Goal: Find contact information: Find contact information

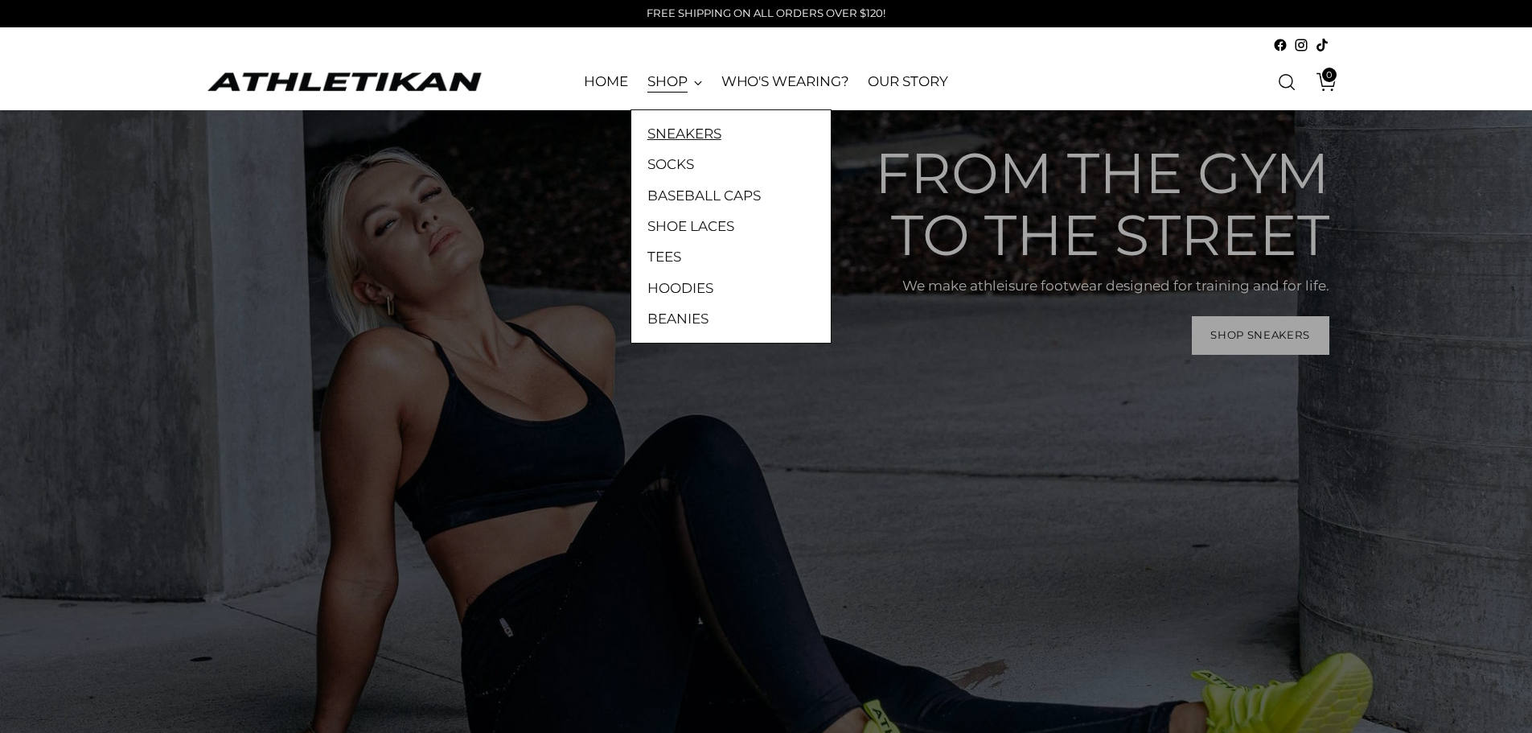
click at [679, 139] on link "SNEAKERS" at bounding box center [730, 133] width 167 height 21
click at [679, 140] on link "SNEAKERS" at bounding box center [730, 133] width 167 height 21
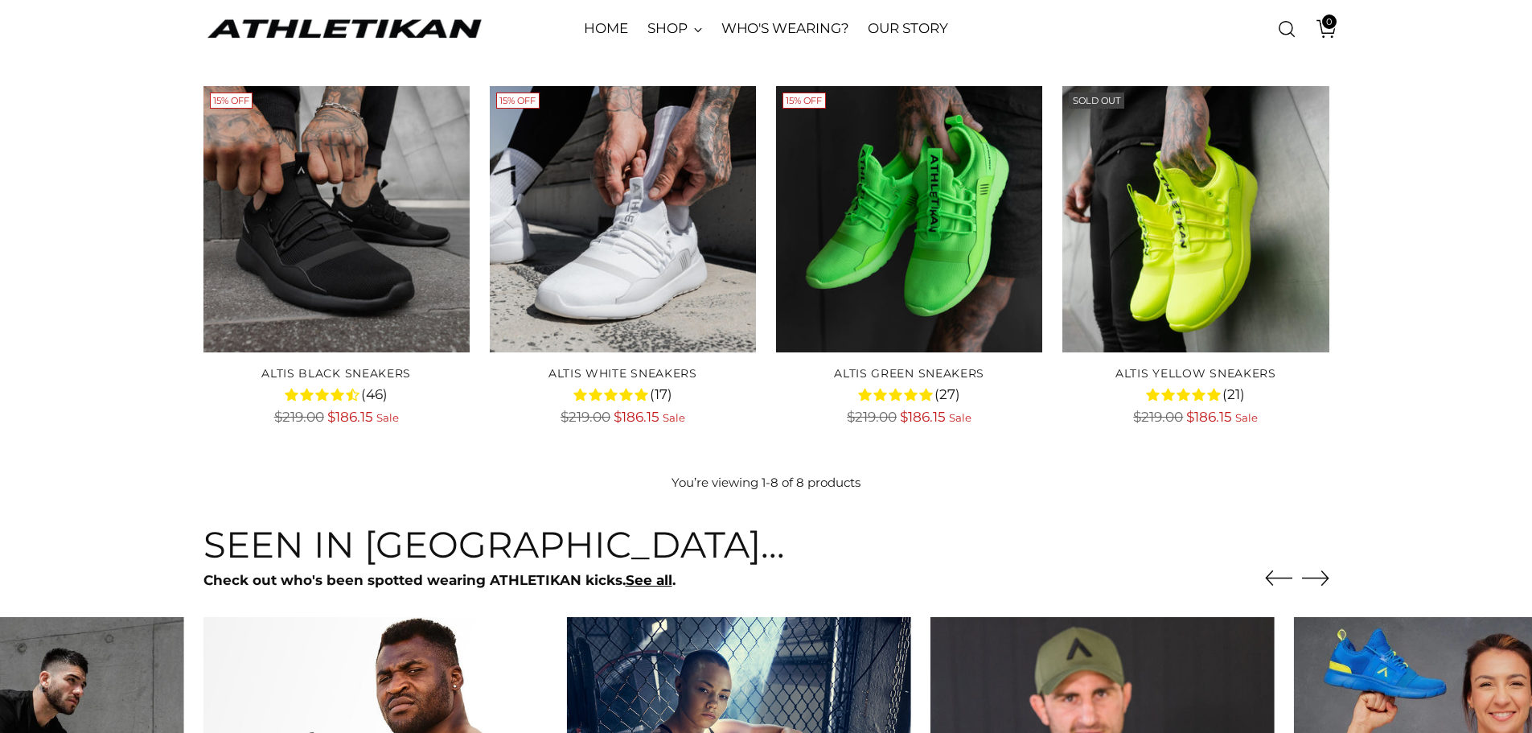
scroll to position [804, 0]
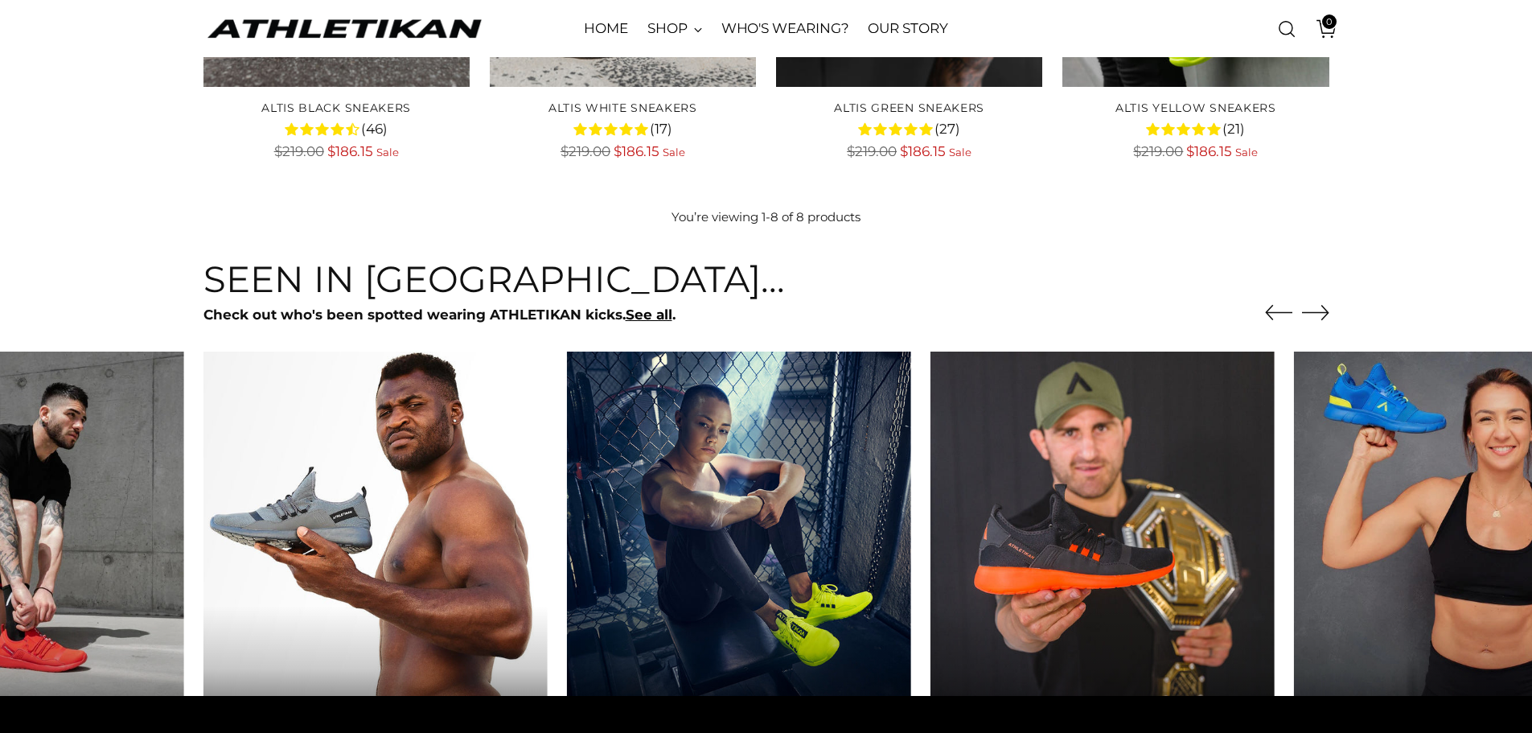
click at [1326, 314] on icon "Move to next carousel slide" at bounding box center [1315, 312] width 27 height 14
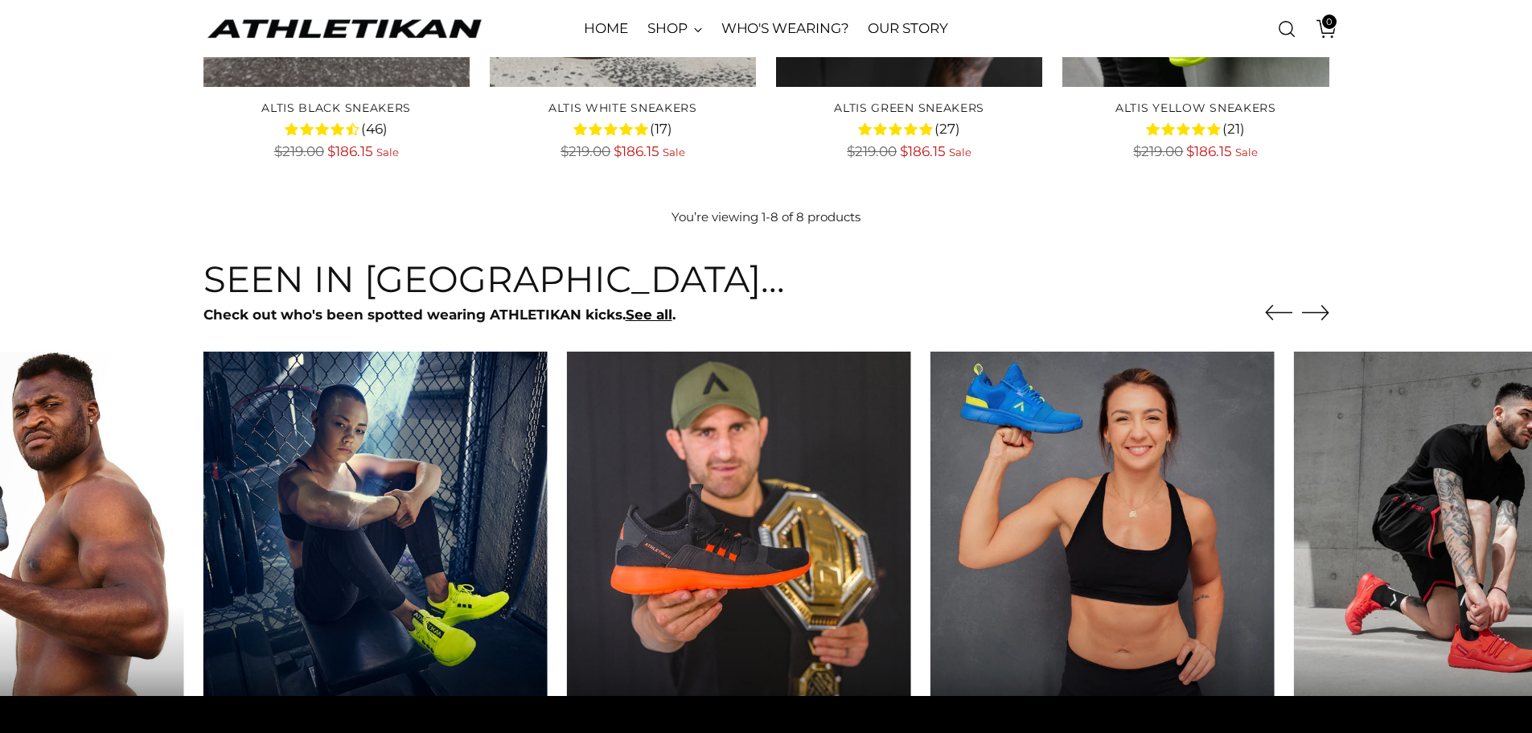
click at [1326, 314] on icon "Move to next carousel slide" at bounding box center [1315, 312] width 27 height 14
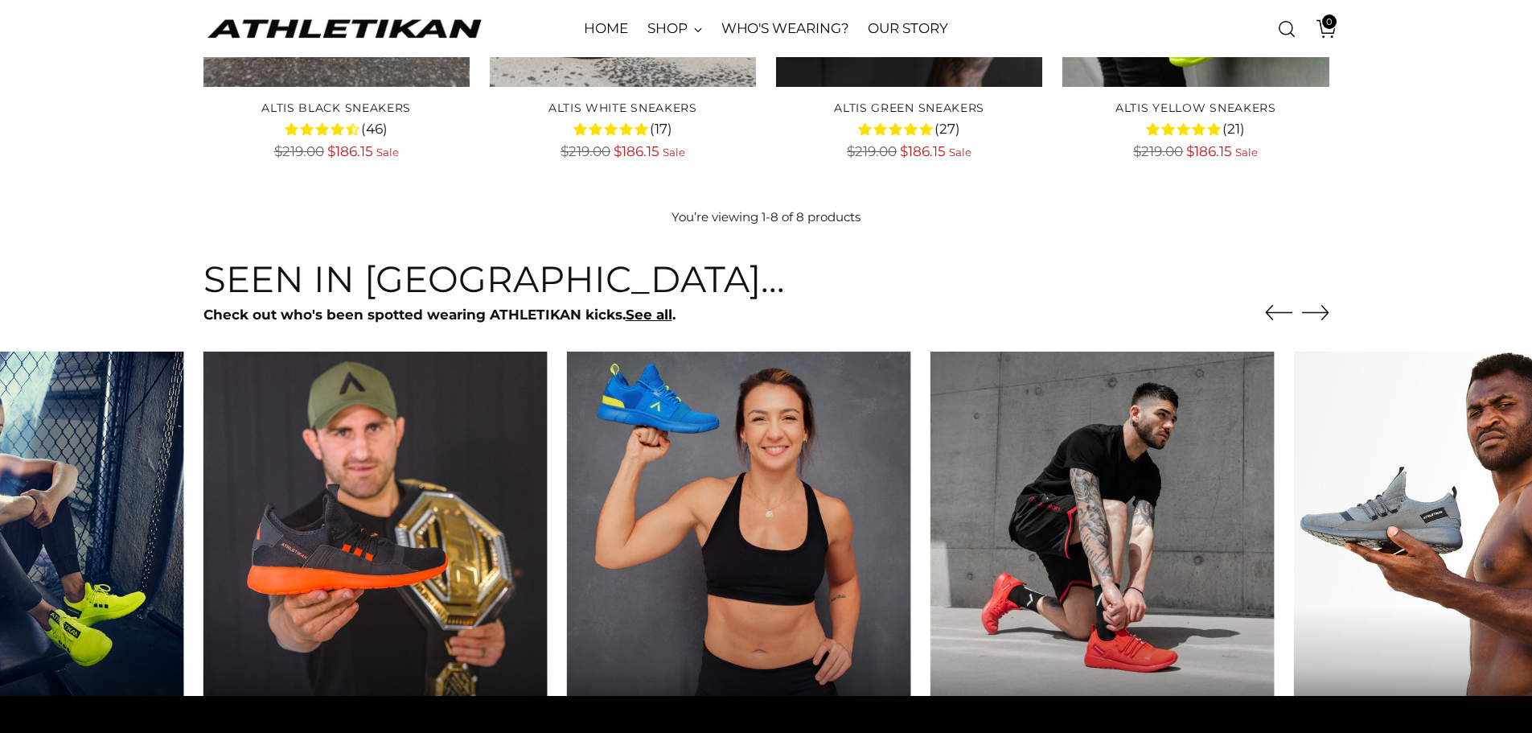
click at [1326, 314] on icon "Move to next carousel slide" at bounding box center [1315, 312] width 27 height 14
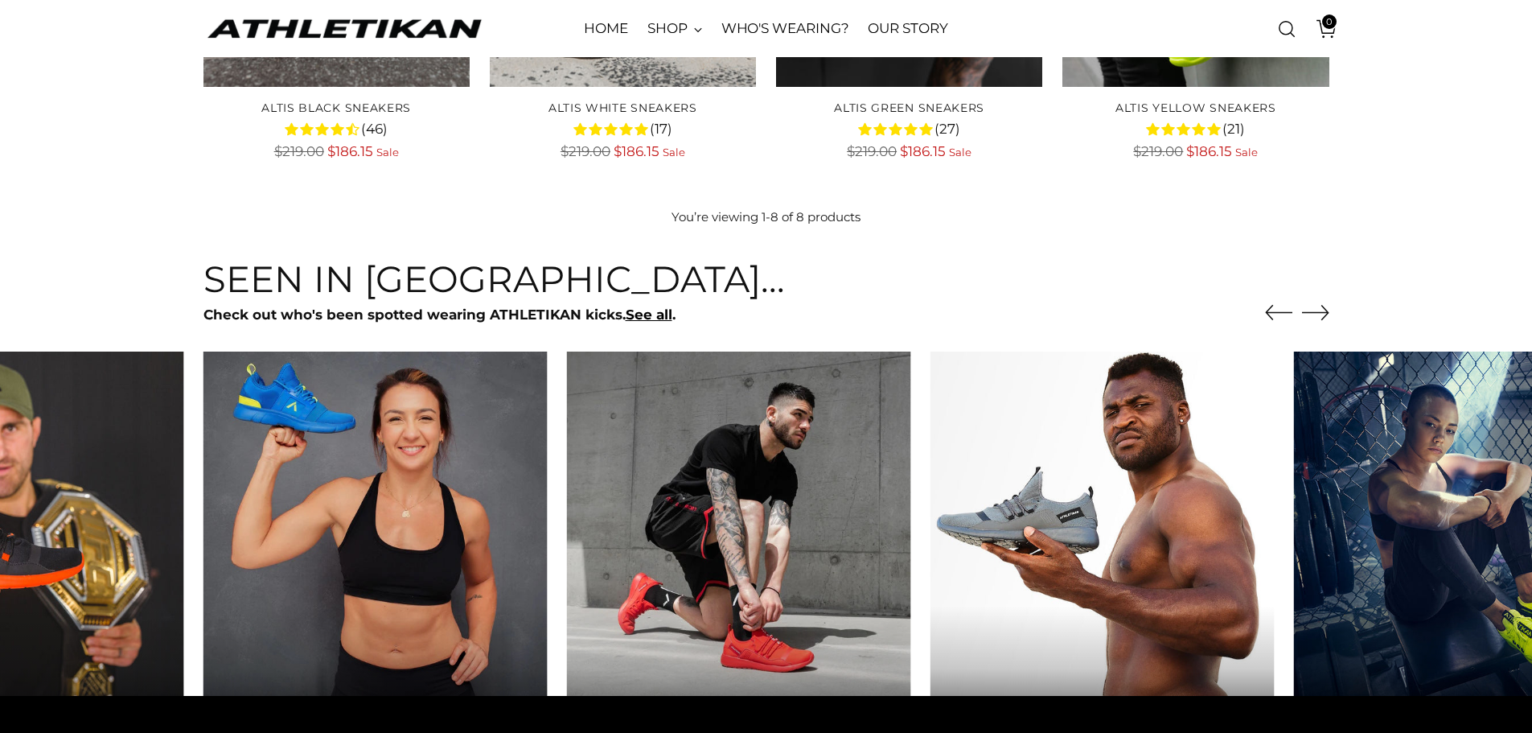
click at [1326, 314] on icon "Move to next carousel slide" at bounding box center [1315, 312] width 27 height 14
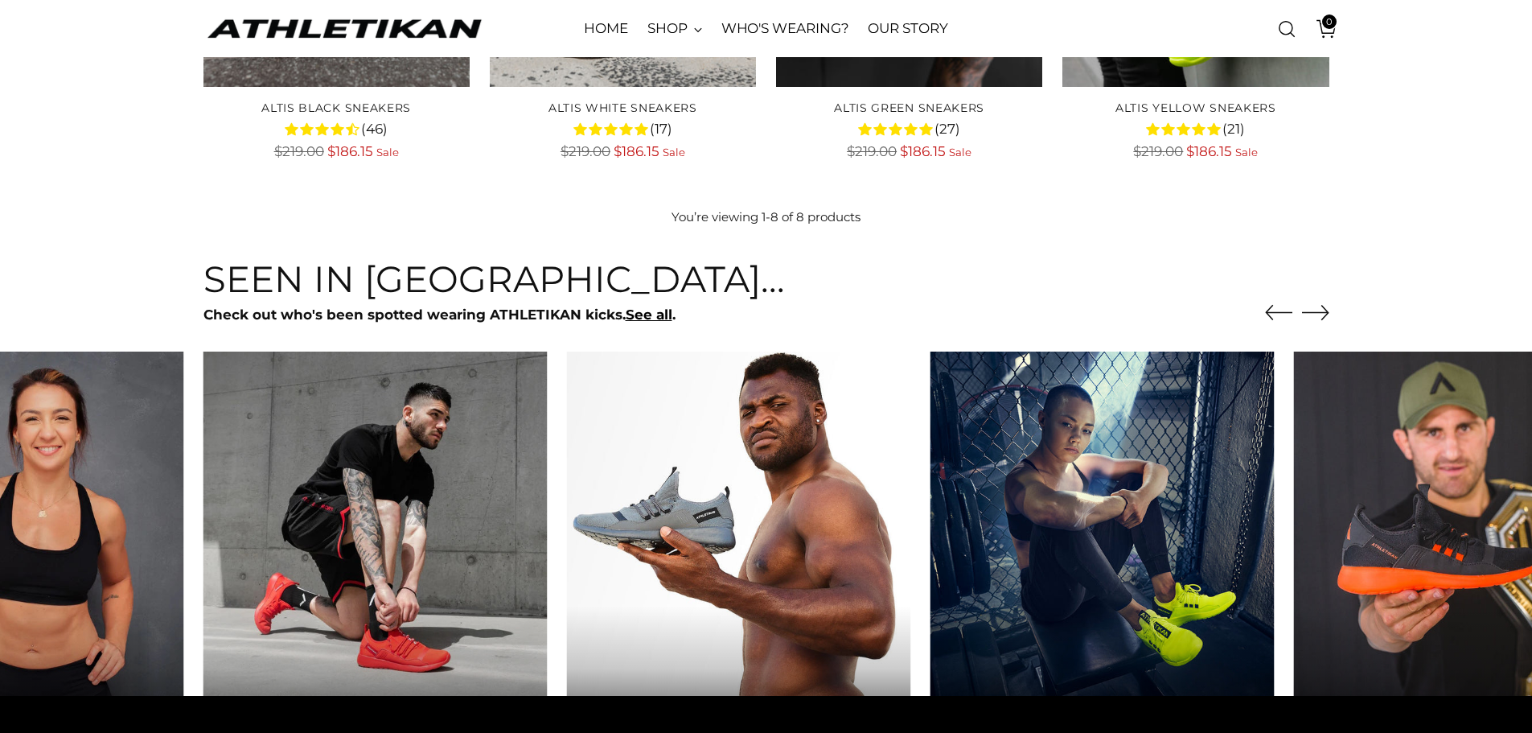
click at [1326, 314] on icon "Move to next carousel slide" at bounding box center [1315, 312] width 27 height 14
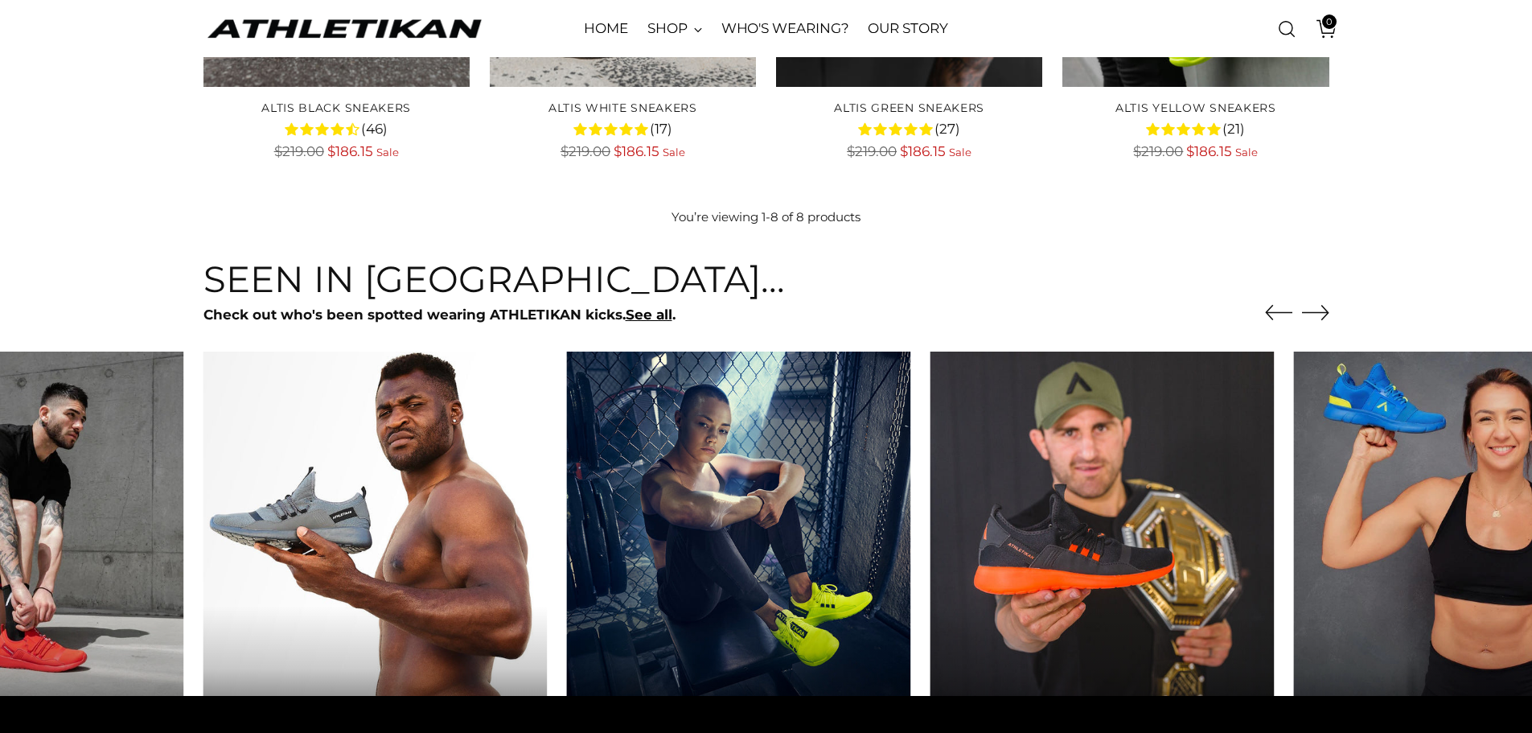
click at [1326, 314] on icon "Move to next carousel slide" at bounding box center [1315, 312] width 27 height 14
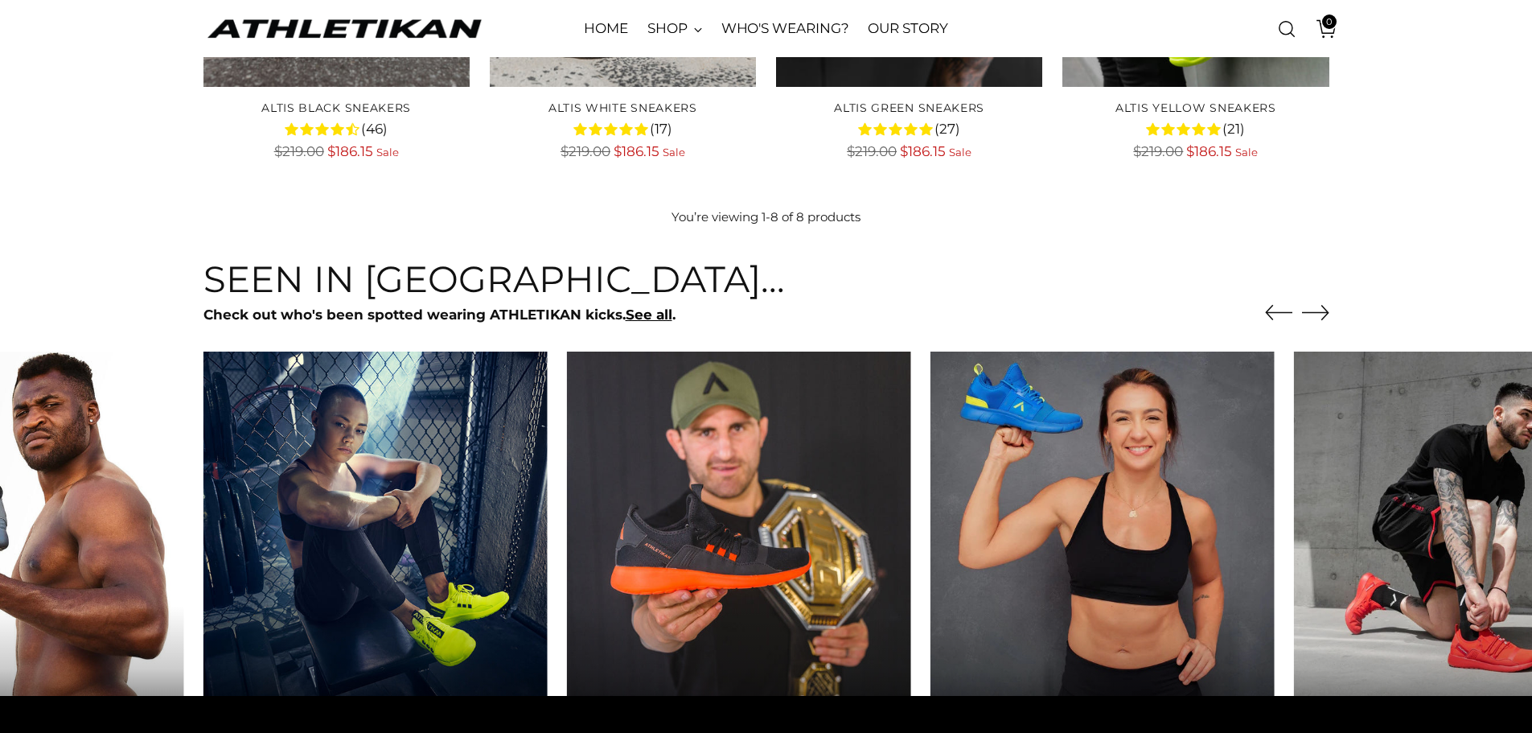
click at [1326, 314] on icon "Move to next carousel slide" at bounding box center [1315, 312] width 27 height 14
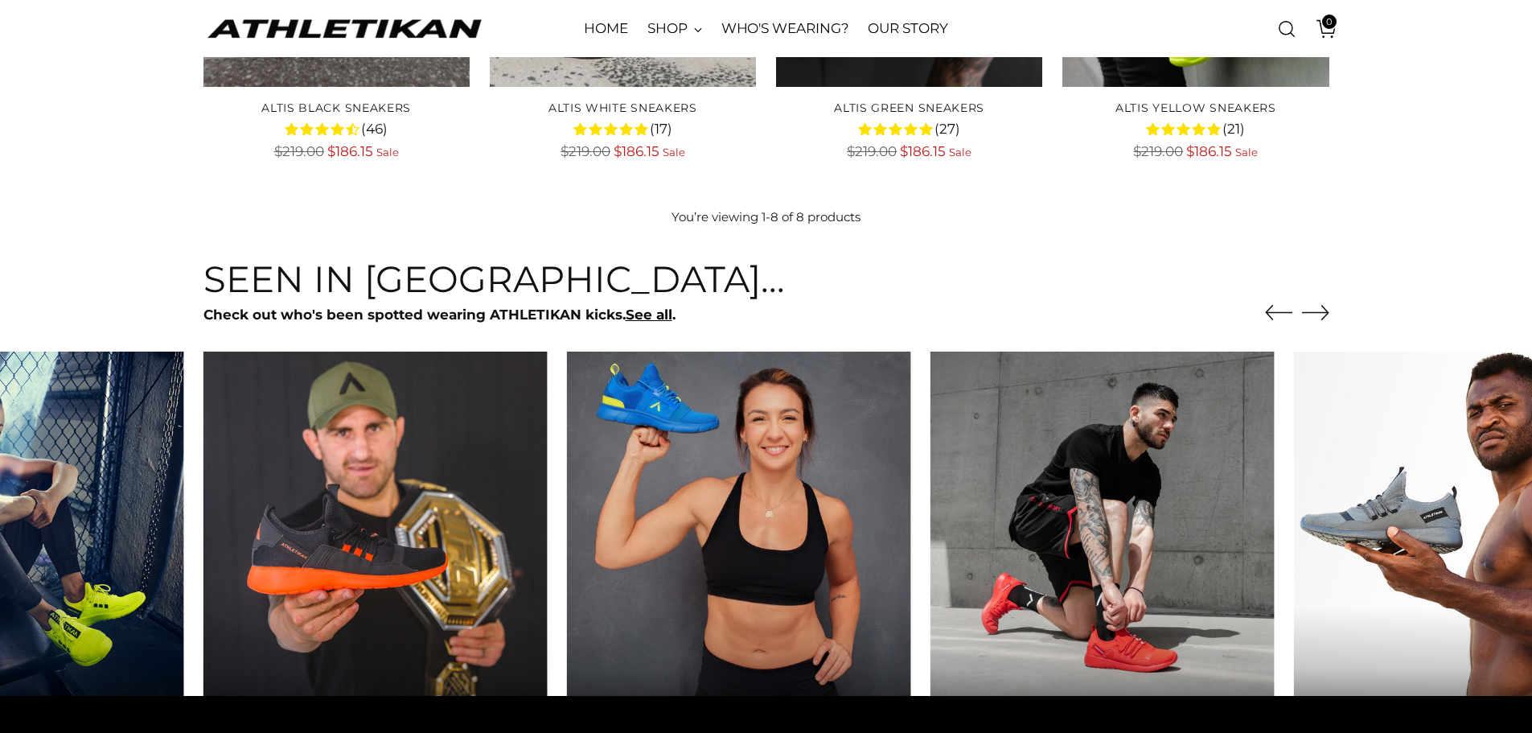
click at [1326, 314] on icon "Move to next carousel slide" at bounding box center [1315, 312] width 27 height 14
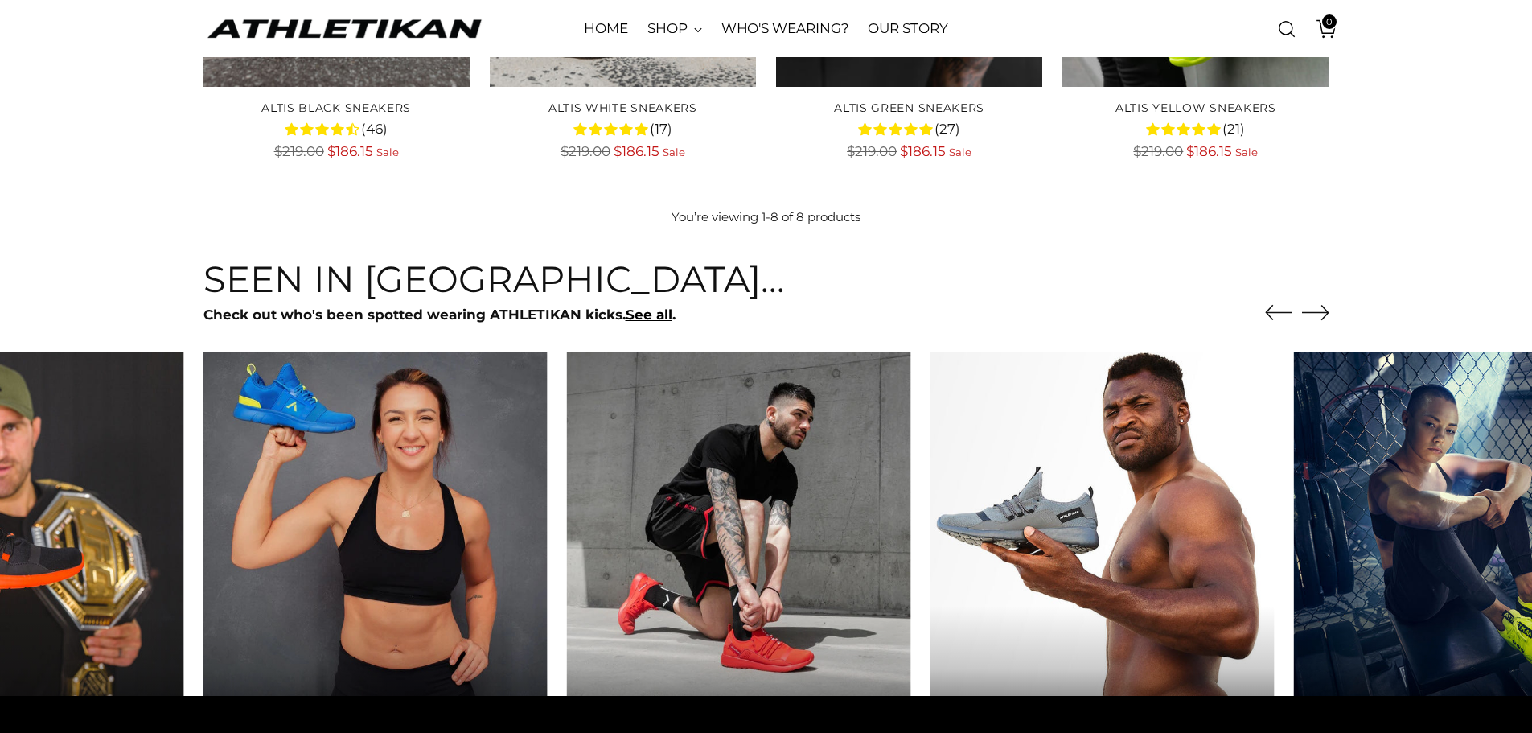
click at [1326, 314] on icon "Move to next carousel slide" at bounding box center [1315, 312] width 27 height 14
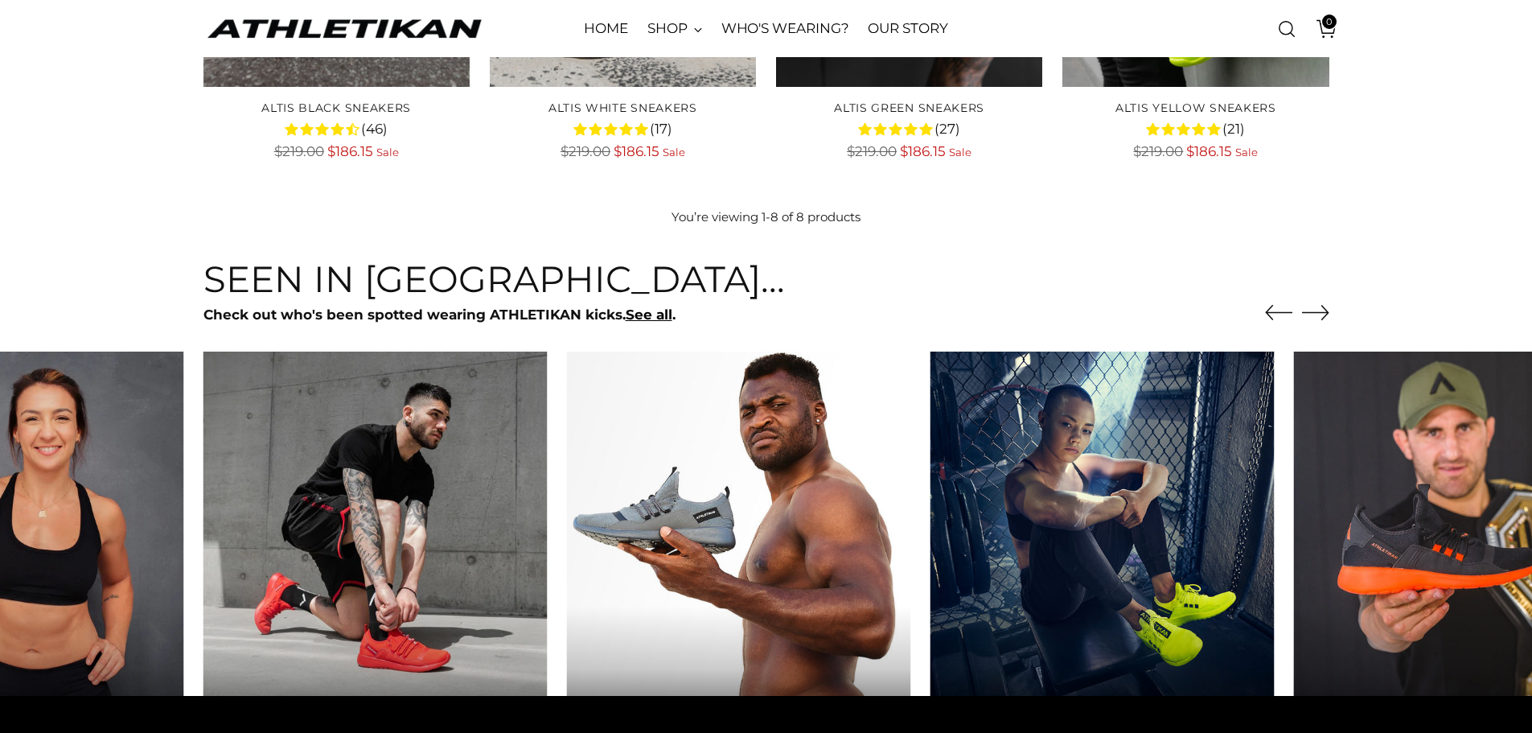
click at [1326, 314] on icon "Move to next carousel slide" at bounding box center [1315, 312] width 27 height 14
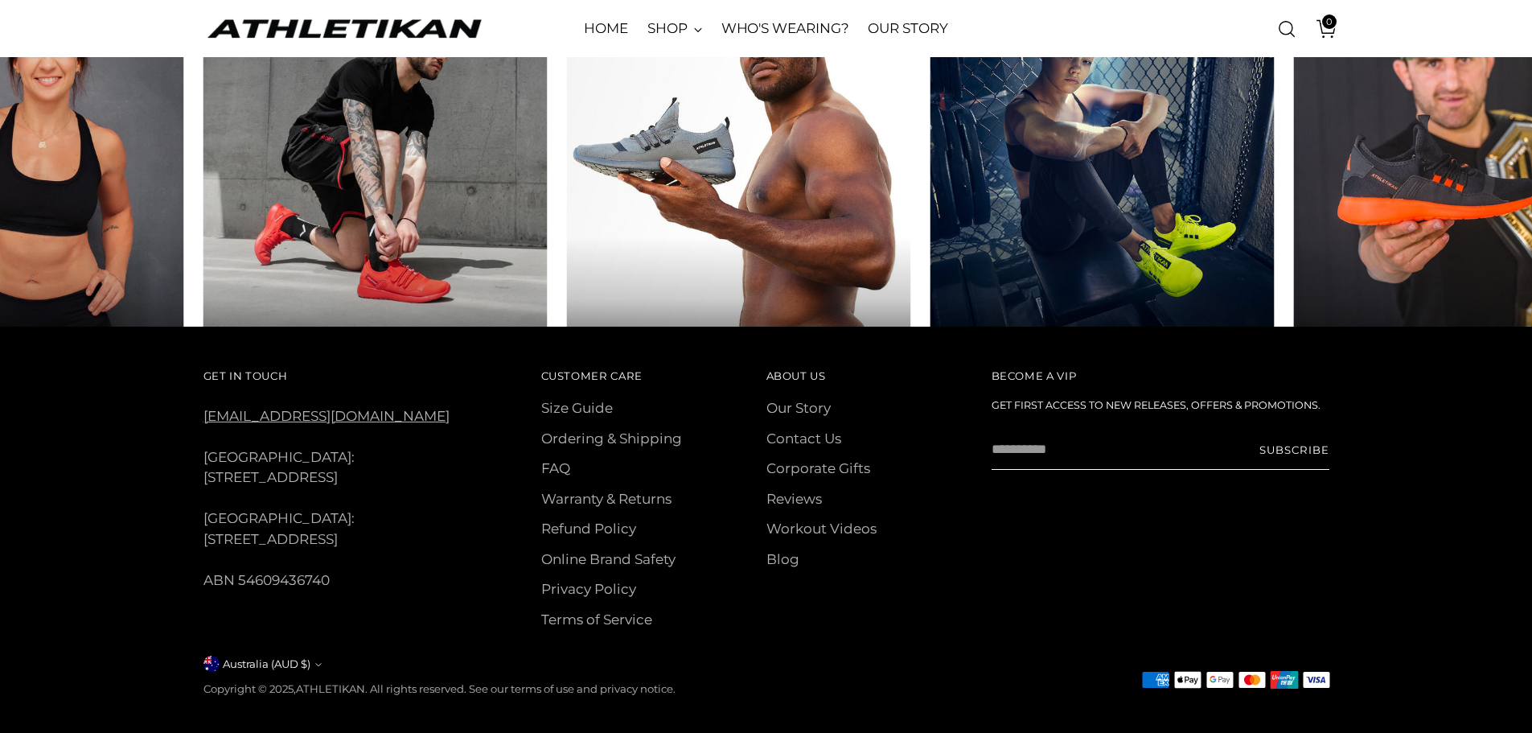
scroll to position [1191, 0]
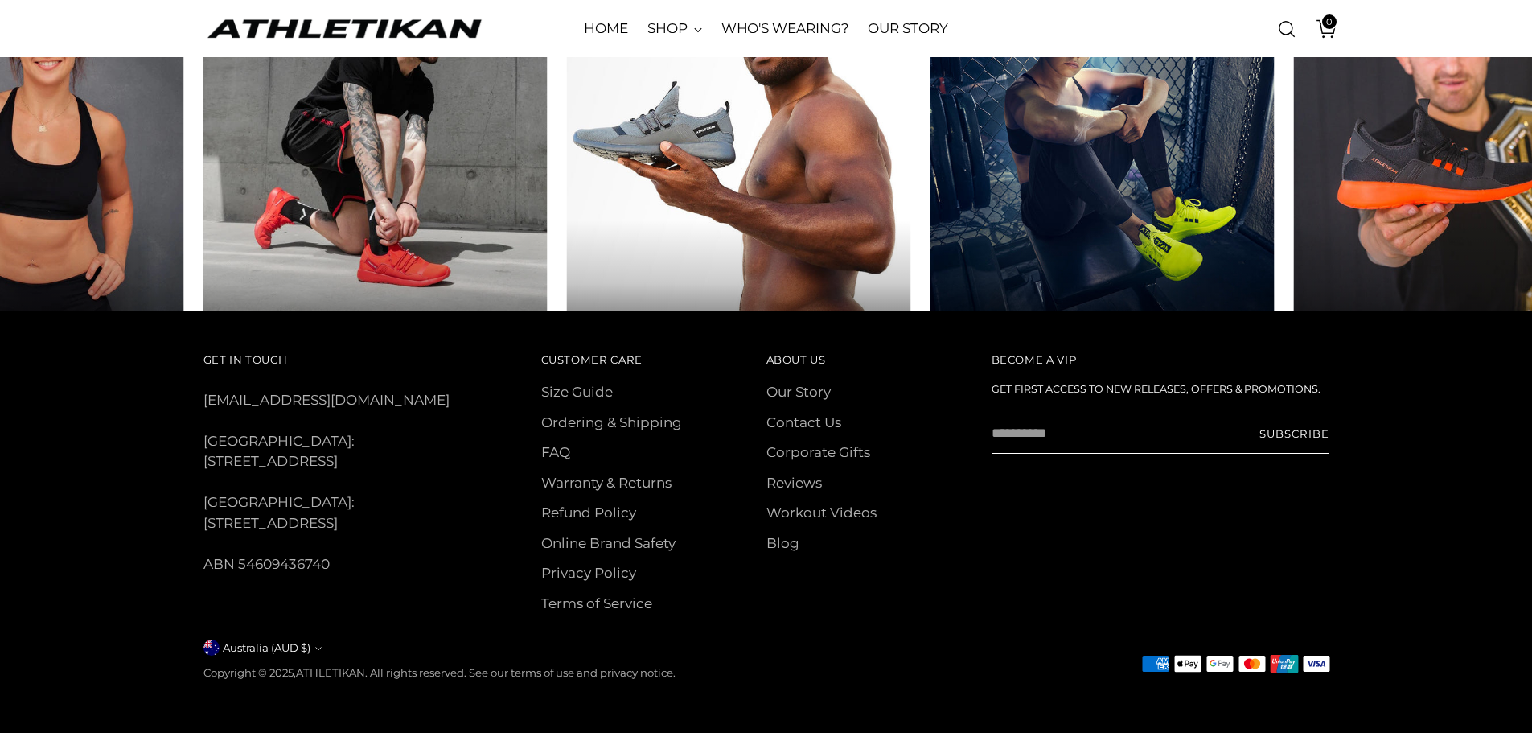
click at [804, 429] on li "Contact Us" at bounding box center [856, 423] width 180 height 21
click at [804, 416] on link "Contact Us" at bounding box center [803, 422] width 75 height 16
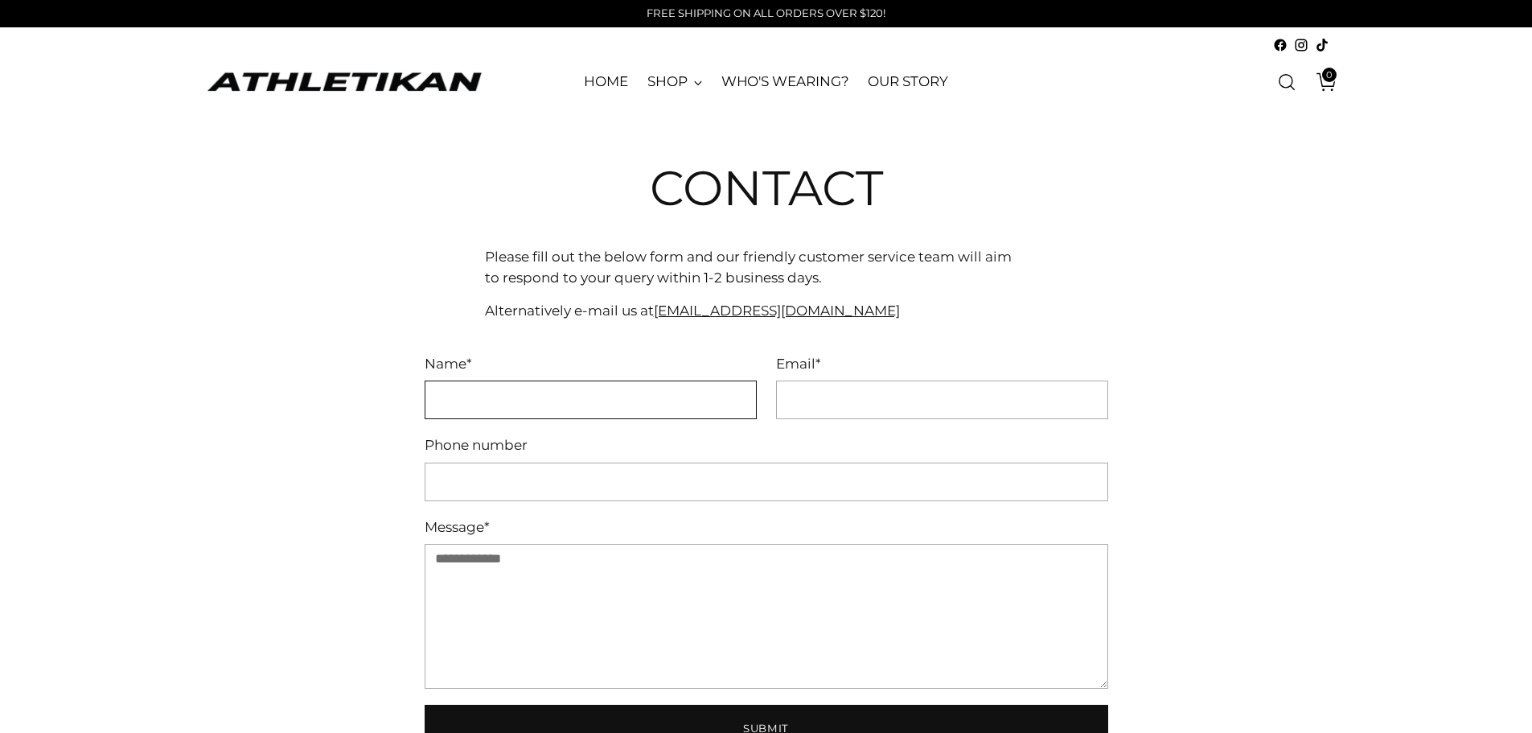
click at [603, 406] on input "Name *" at bounding box center [591, 399] width 332 height 39
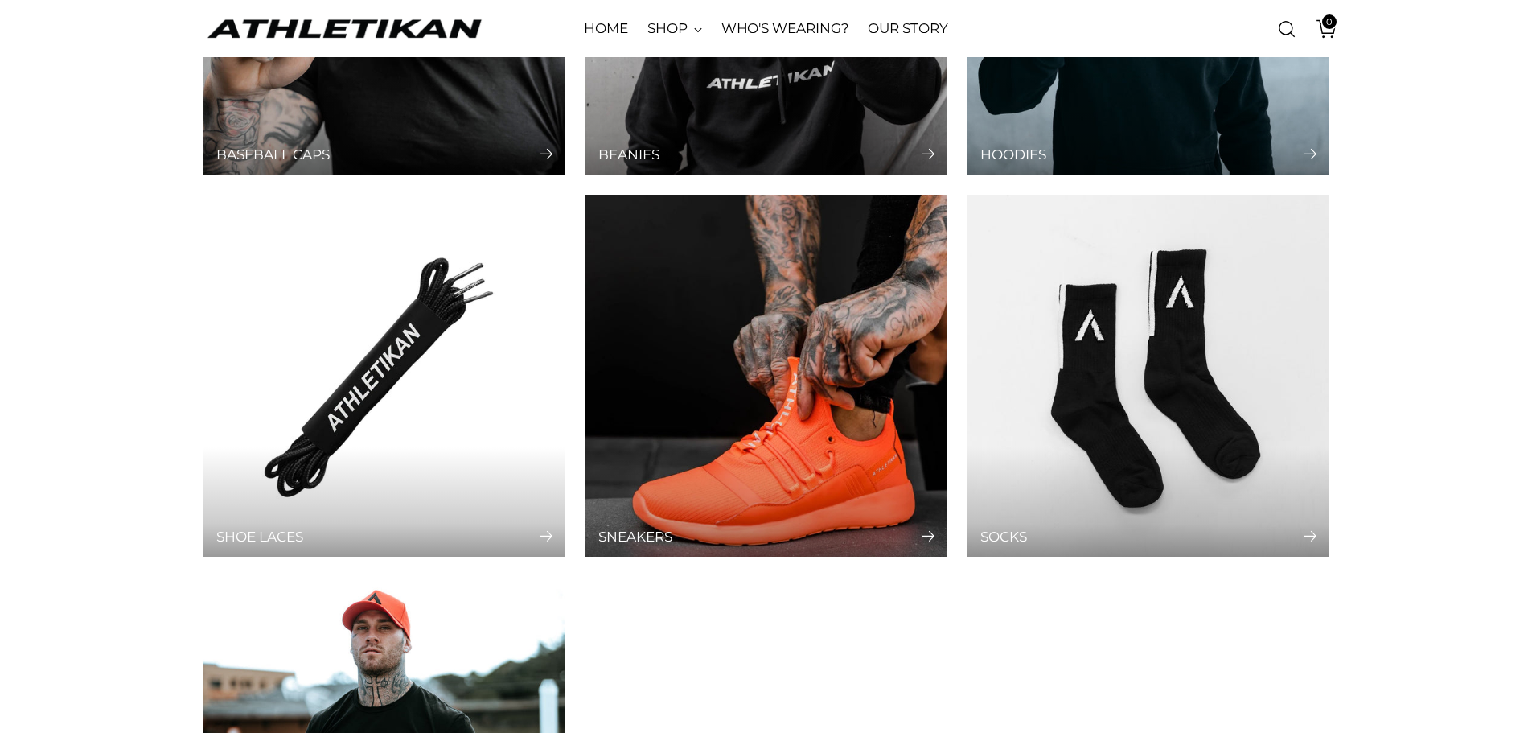
scroll to position [322, 0]
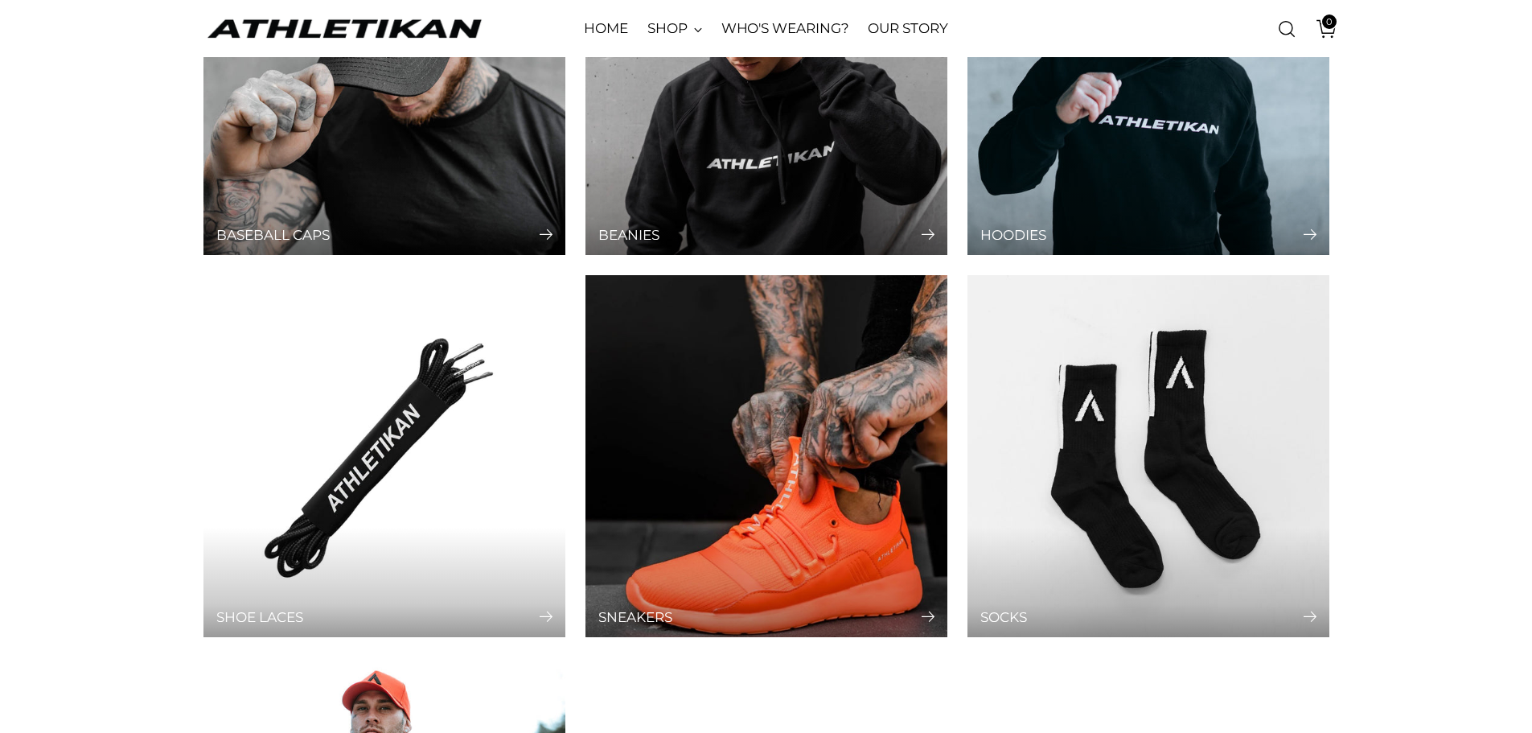
click at [734, 464] on img "Sneakers" at bounding box center [766, 456] width 380 height 380
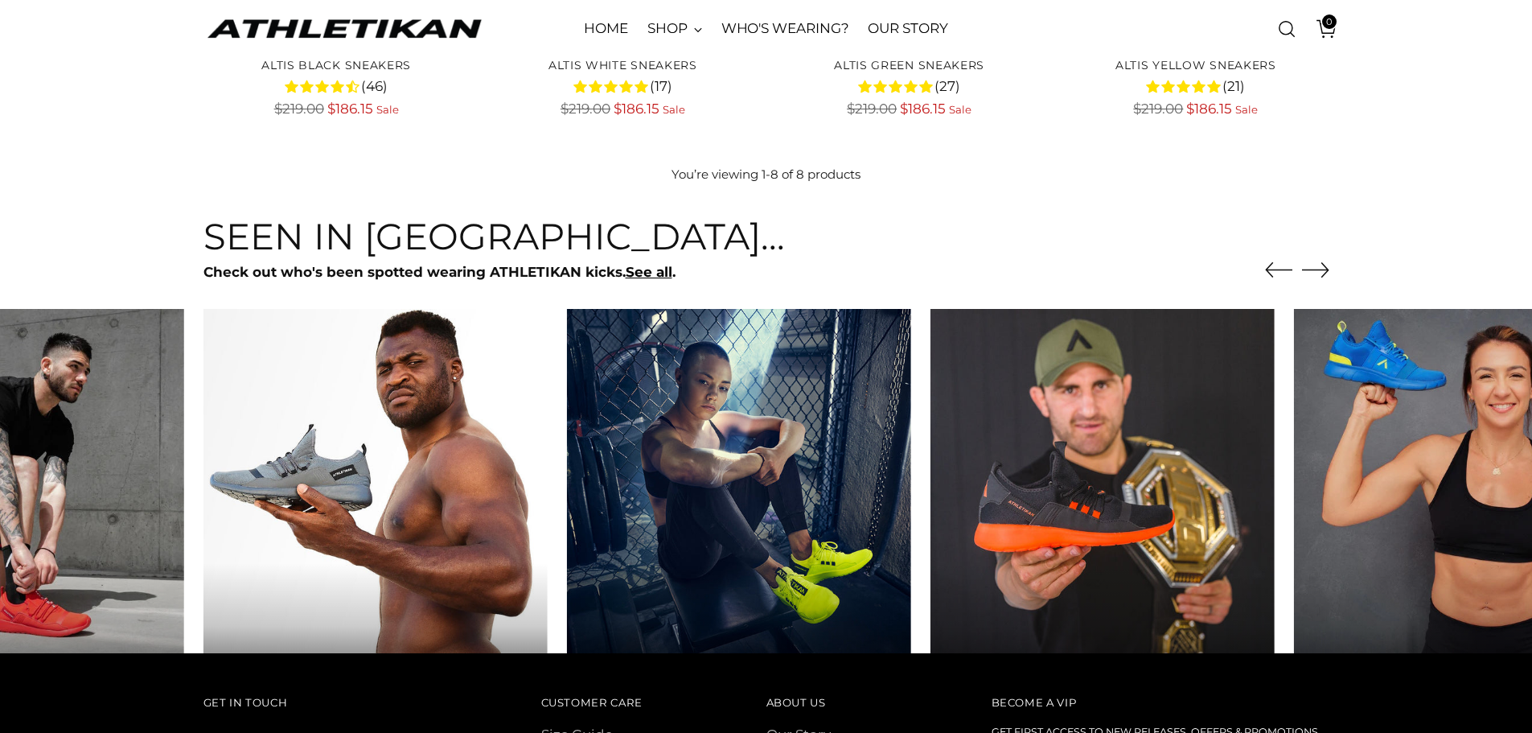
scroll to position [1045, 0]
